Goal: Information Seeking & Learning: Understand process/instructions

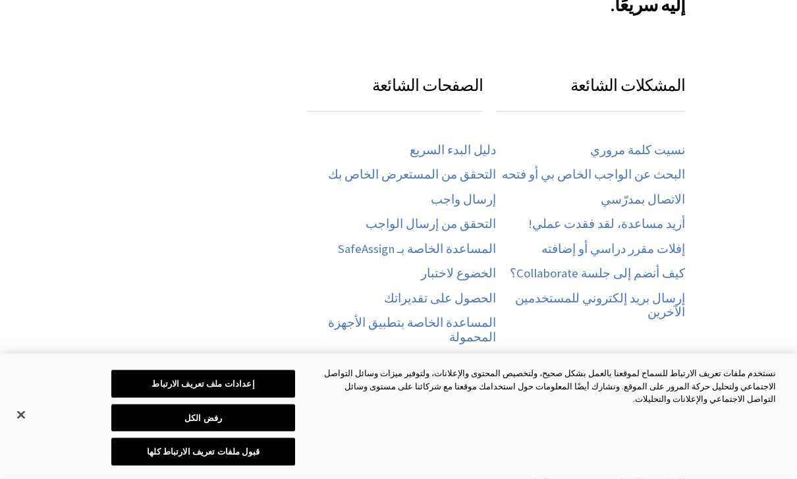
scroll to position [639, 0]
click at [669, 166] on link "البحث عن الواجب الخاص بي أو فتحه" at bounding box center [593, 173] width 183 height 15
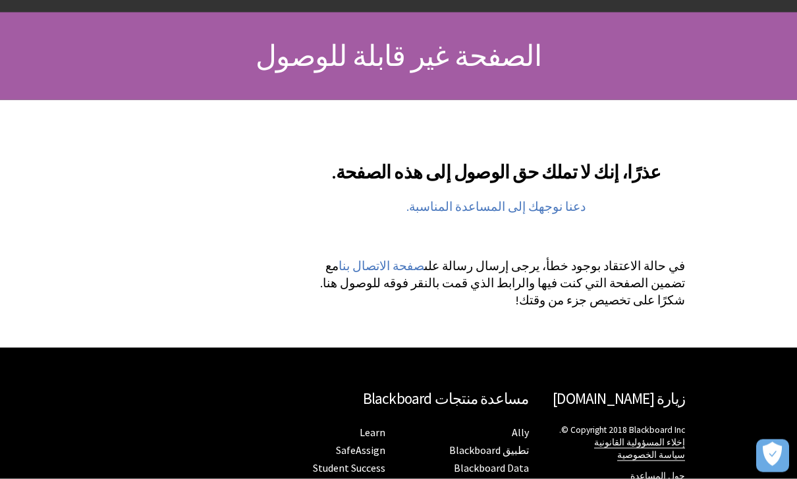
scroll to position [122, 0]
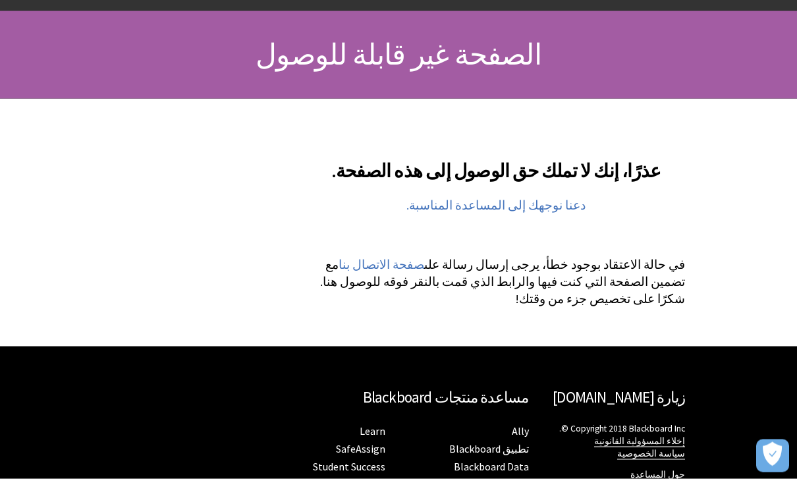
click at [550, 207] on link "دعنا نوجهك إلى المساعدة المناسبة." at bounding box center [495, 205] width 179 height 16
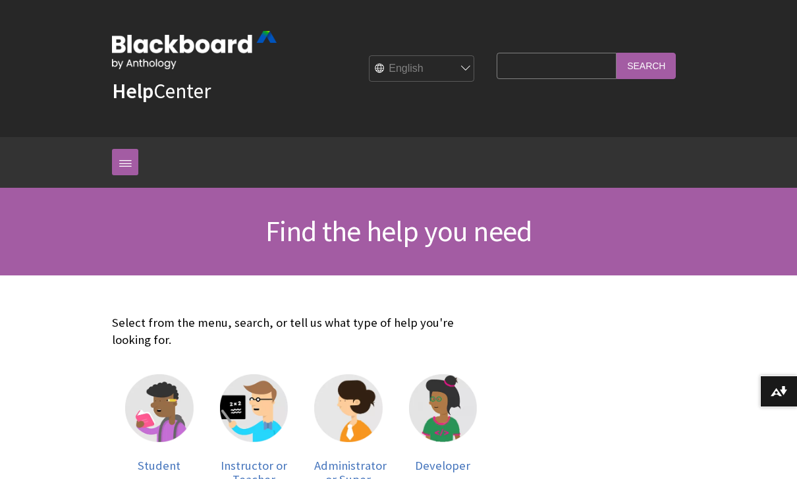
scroll to position [22, 0]
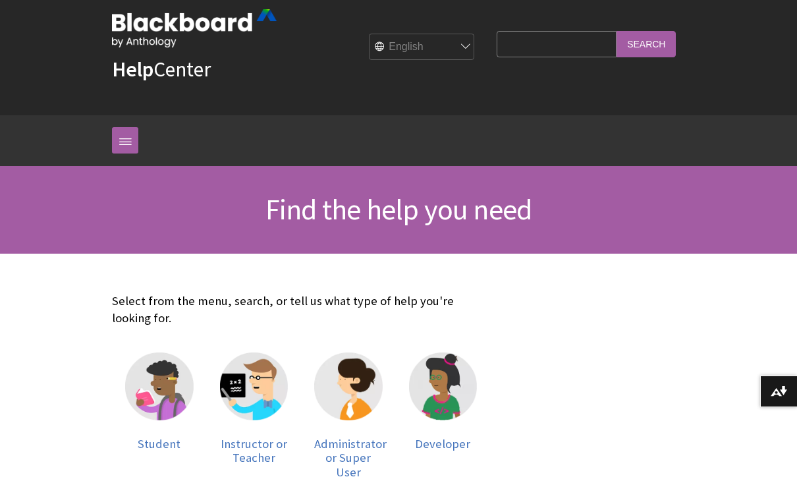
click at [170, 395] on img at bounding box center [159, 386] width 68 height 68
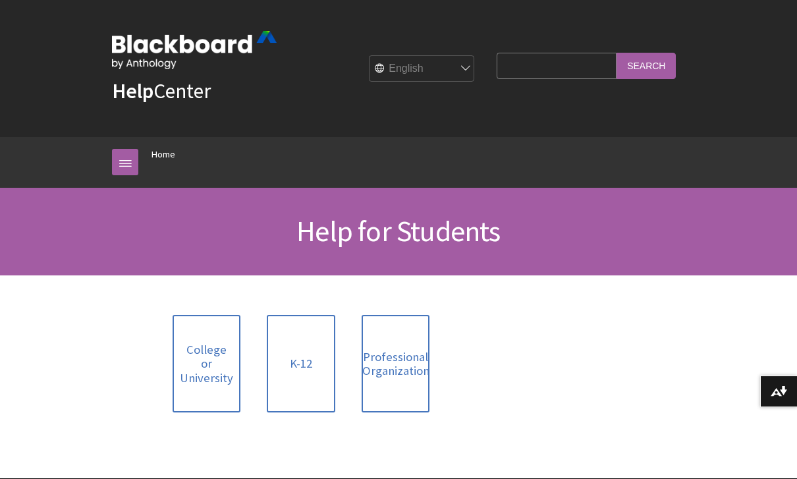
scroll to position [5, 0]
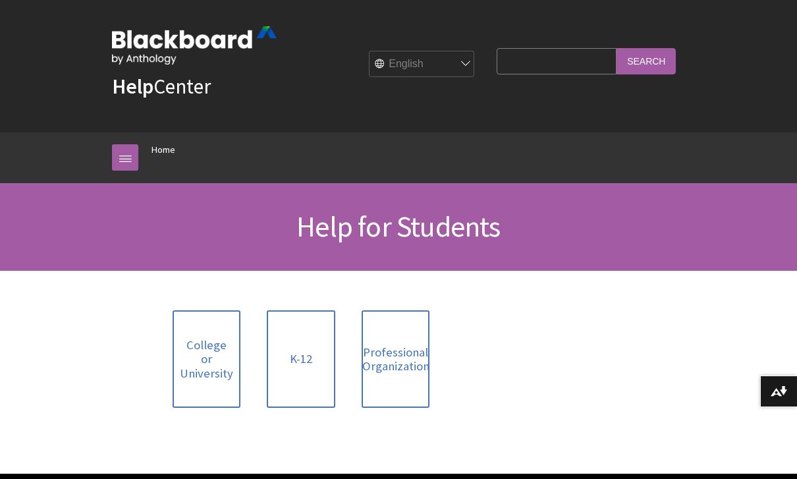
click at [196, 370] on link "College or University" at bounding box center [206, 359] width 68 height 98
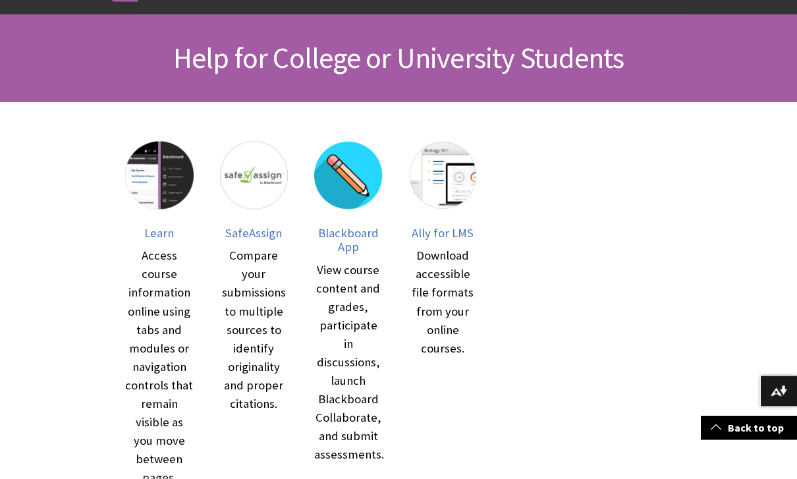
scroll to position [190, 0]
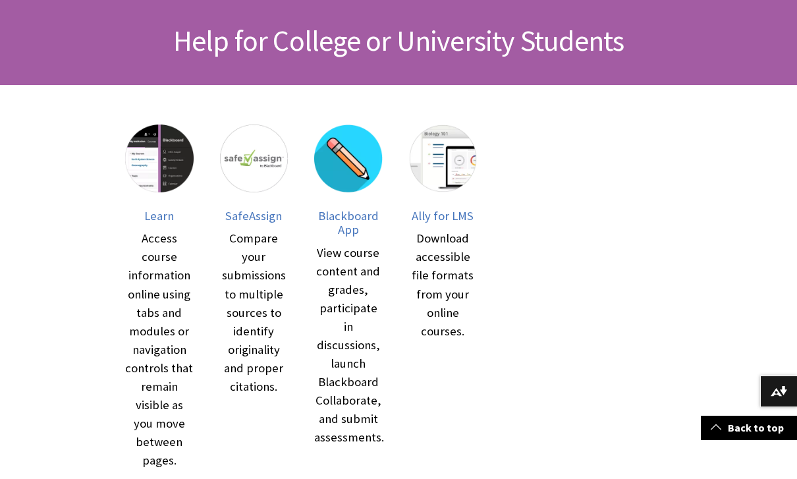
click at [352, 175] on img at bounding box center [348, 158] width 68 height 68
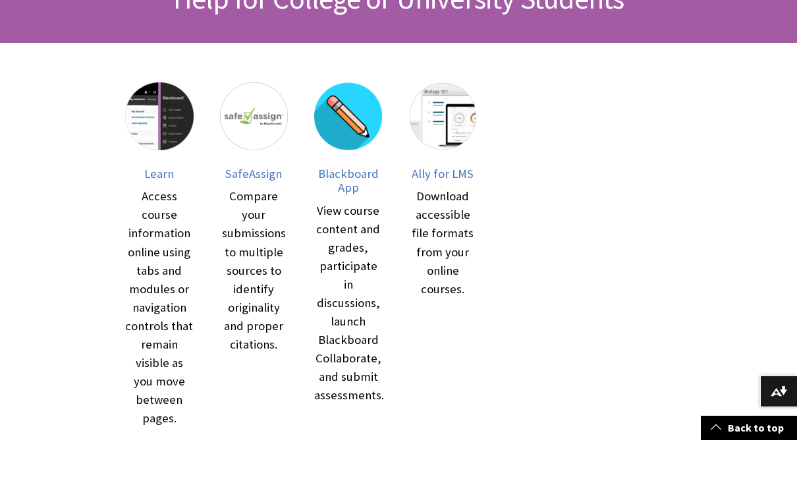
click at [135, 101] on img at bounding box center [159, 116] width 68 height 68
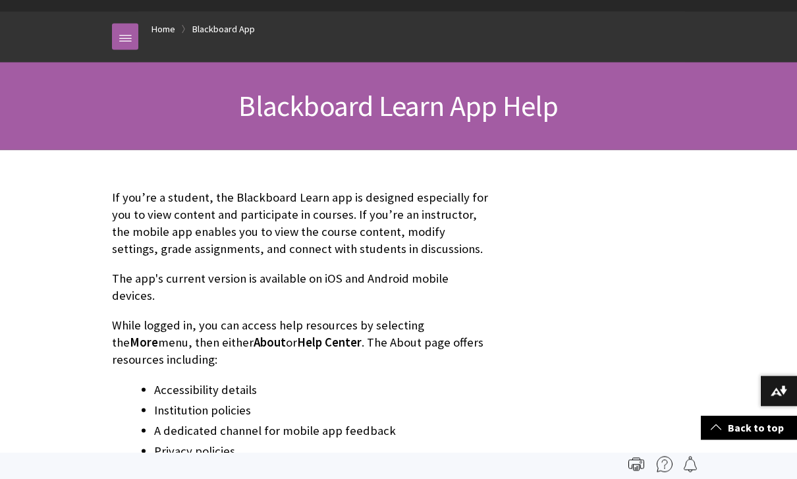
scroll to position [59, 0]
